Goal: Check status: Check status

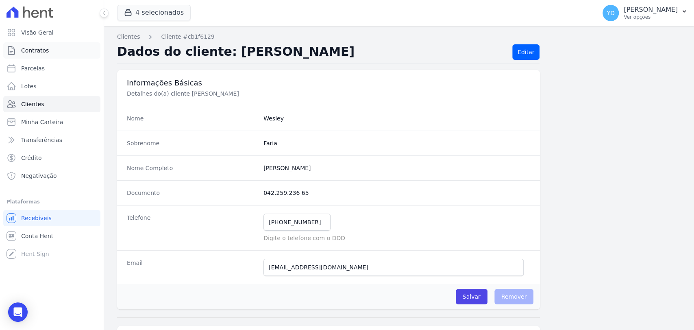
scroll to position [429, 0]
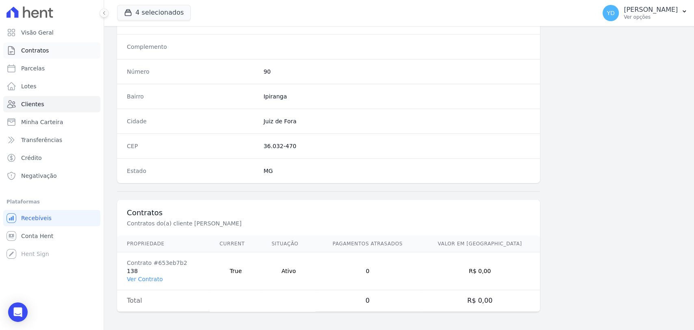
click at [75, 56] on link "Contratos" at bounding box center [51, 50] width 97 height 16
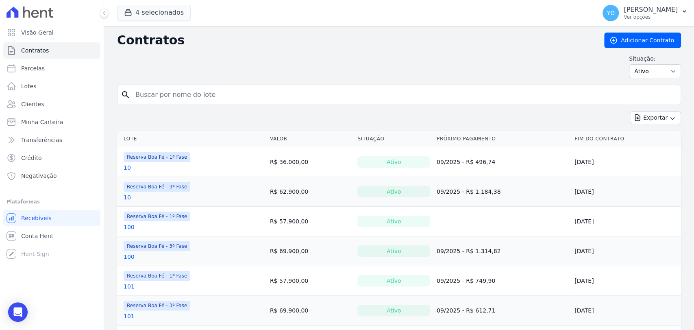
click at [259, 88] on input "search" at bounding box center [403, 95] width 547 height 16
type input "168"
